Goal: Information Seeking & Learning: Learn about a topic

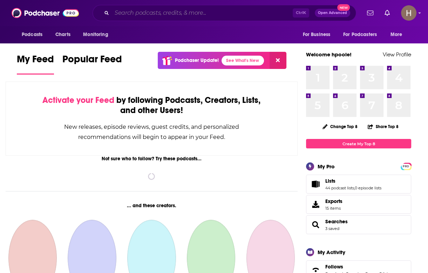
click at [146, 11] on input "Search podcasts, credits, & more..." at bounding box center [202, 12] width 181 height 11
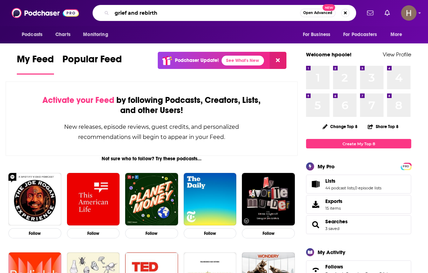
type input "grief and rebirth"
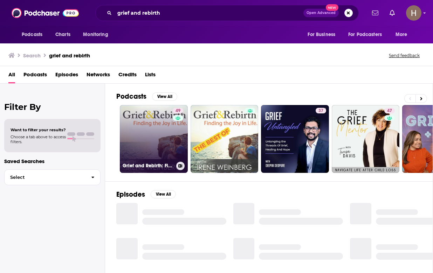
click at [152, 145] on link "49 Grief and Rebirth: Finding the Joy in Life" at bounding box center [154, 139] width 68 height 68
